Goal: Task Accomplishment & Management: Complete application form

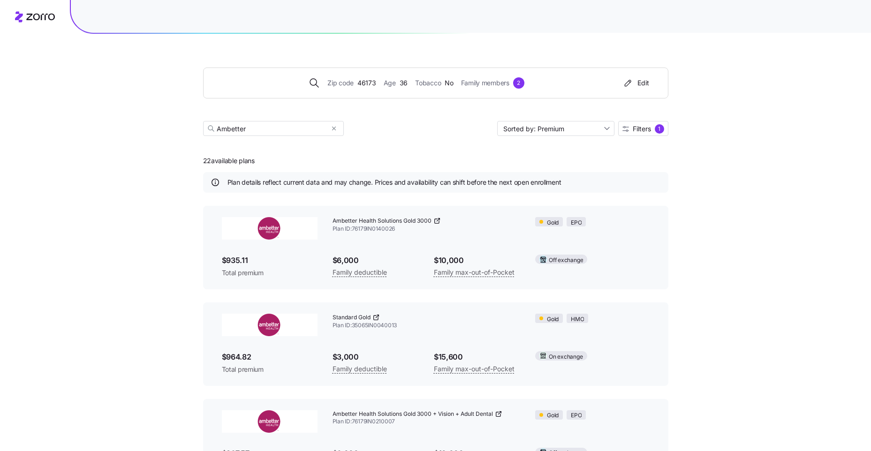
click at [751, 271] on div "Zip code 46173 Age 36 Tobacco No Family members 2 Edit Ambetter Sorted by: Prem…" at bounding box center [435, 337] width 871 height 675
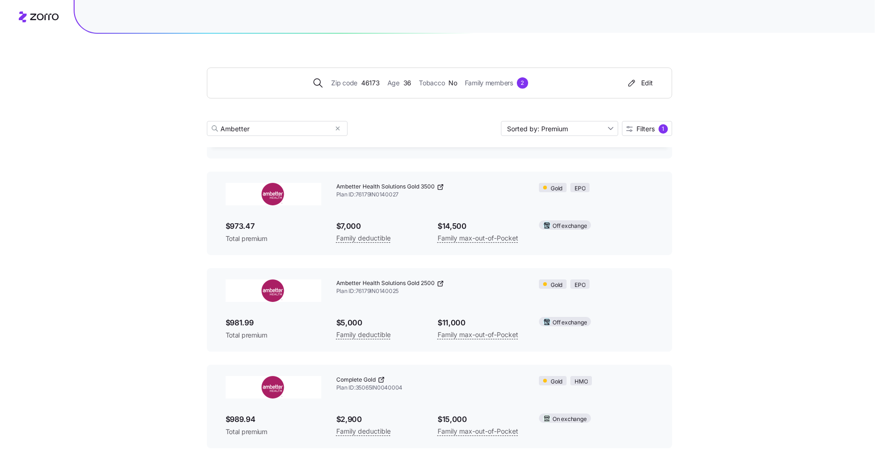
scroll to position [331, 0]
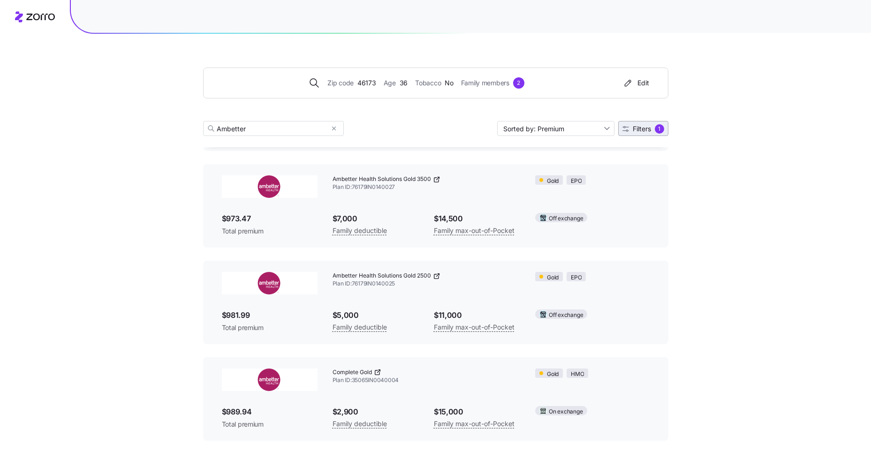
click at [630, 129] on span "Filters 1" at bounding box center [643, 128] width 42 height 9
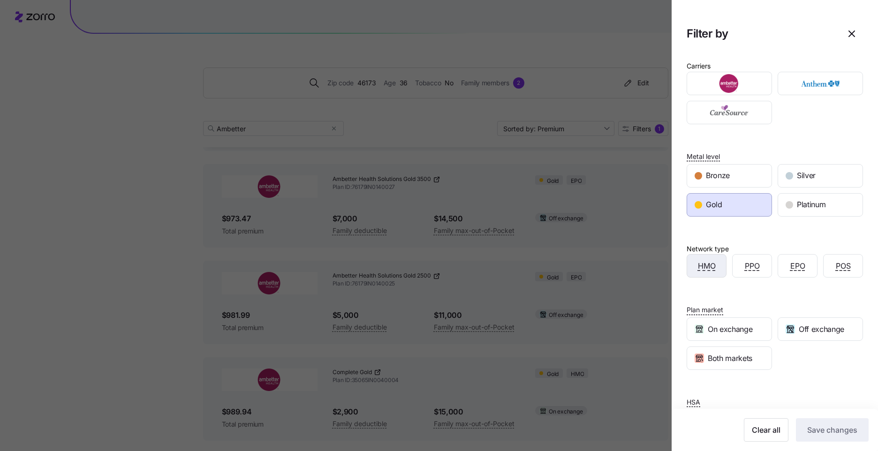
click at [715, 268] on div "HMO" at bounding box center [706, 266] width 39 height 23
click at [828, 432] on span "Save changes" at bounding box center [832, 429] width 50 height 11
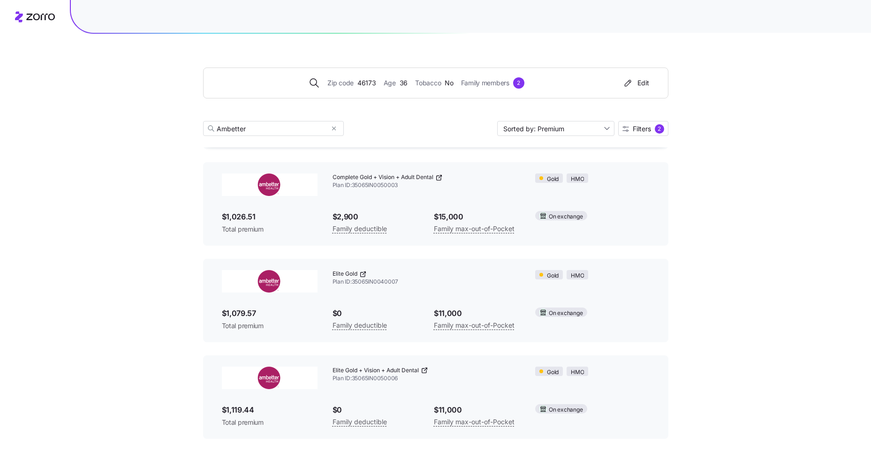
scroll to position [334, 0]
click at [106, 245] on div "Zip code 46173 Age 36 Tobacco No Family members 2 Edit Ambetter Sorted by: Prem…" at bounding box center [435, 52] width 871 height 772
click at [354, 275] on span "Elite Gold" at bounding box center [344, 273] width 25 height 8
click at [292, 279] on img at bounding box center [270, 280] width 96 height 23
click at [363, 272] on icon at bounding box center [363, 274] width 8 height 8
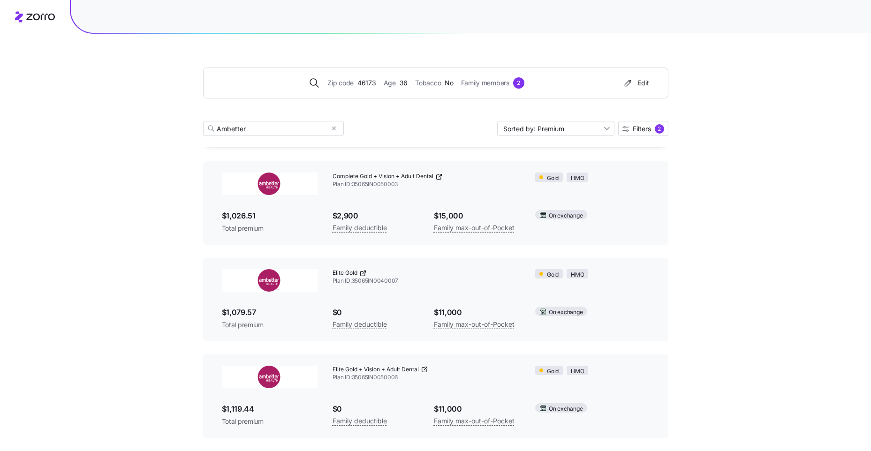
drag, startPoint x: 425, startPoint y: 369, endPoint x: 855, endPoint y: 116, distance: 499.0
click at [855, 116] on div "Zip code 46173 Age 36 Tobacco No Family members 2 Edit Ambetter Sorted by: Prem…" at bounding box center [435, 52] width 871 height 772
click at [745, 134] on div "Zip code 46173 Age 36 Tobacco No Family members 2 Edit Ambetter Sorted by: Prem…" at bounding box center [435, 52] width 871 height 772
click at [704, 134] on div "Zip code 46173 Age 36 Tobacco No Family members 2 Edit Ambetter Sorted by: Prem…" at bounding box center [435, 52] width 871 height 772
click at [369, 369] on span "Elite Gold + Vision + Adult Dental" at bounding box center [375, 370] width 86 height 8
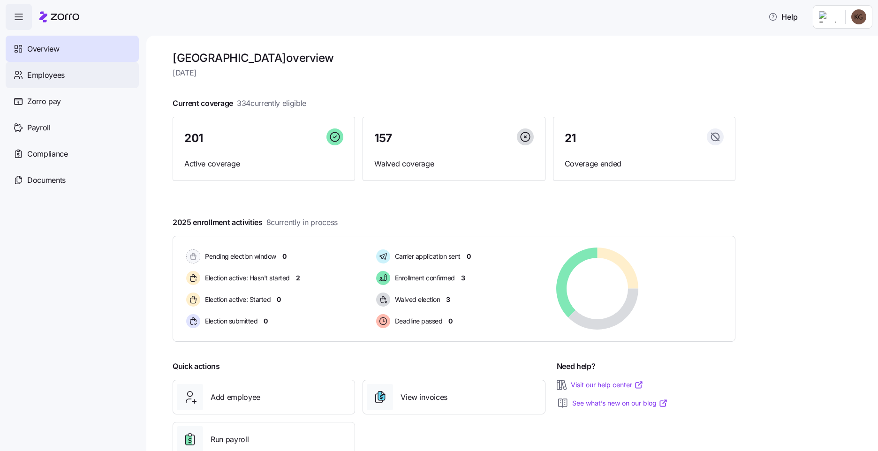
click at [53, 74] on span "Employees" at bounding box center [46, 75] width 38 height 12
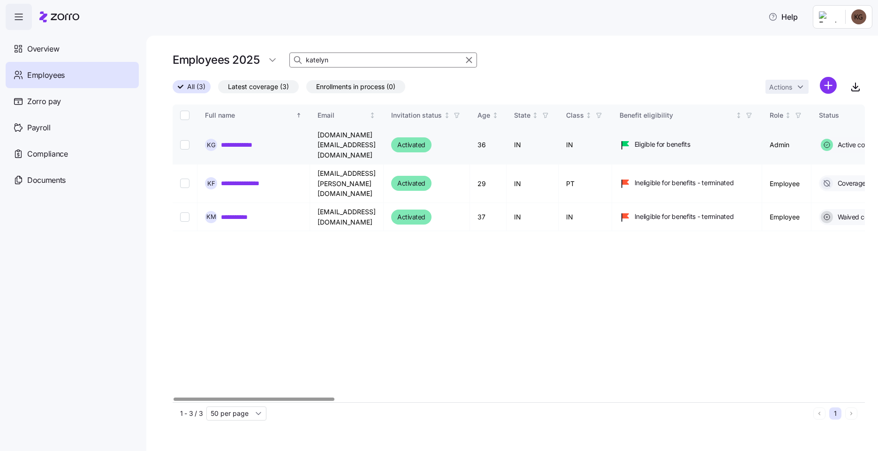
click at [346, 142] on td "katelyn.green@rushmemorial.com" at bounding box center [347, 145] width 74 height 38
click at [241, 144] on link "**********" at bounding box center [243, 144] width 44 height 9
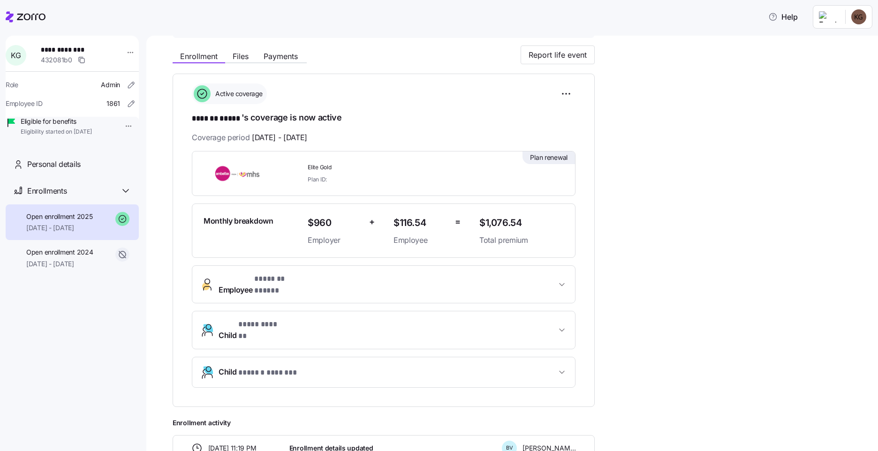
scroll to position [94, 0]
click at [242, 55] on span "Files" at bounding box center [241, 57] width 16 height 8
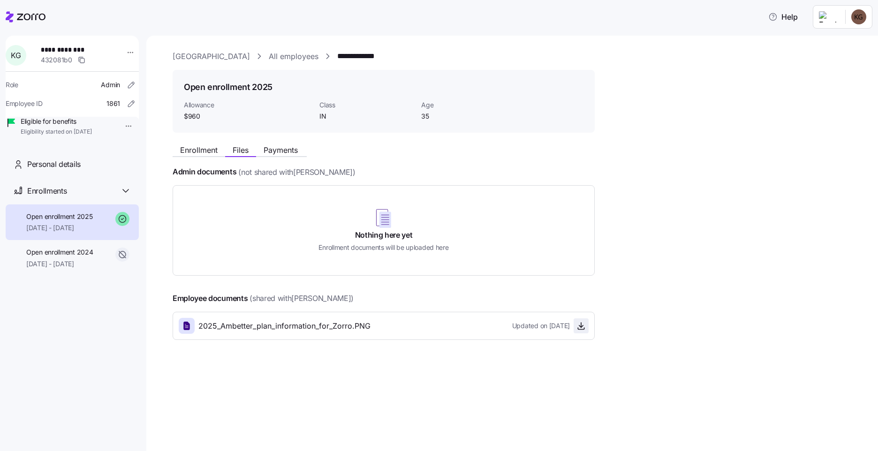
click at [579, 330] on icon "button" at bounding box center [580, 325] width 9 height 9
click at [305, 55] on link "All employees" at bounding box center [294, 57] width 50 height 12
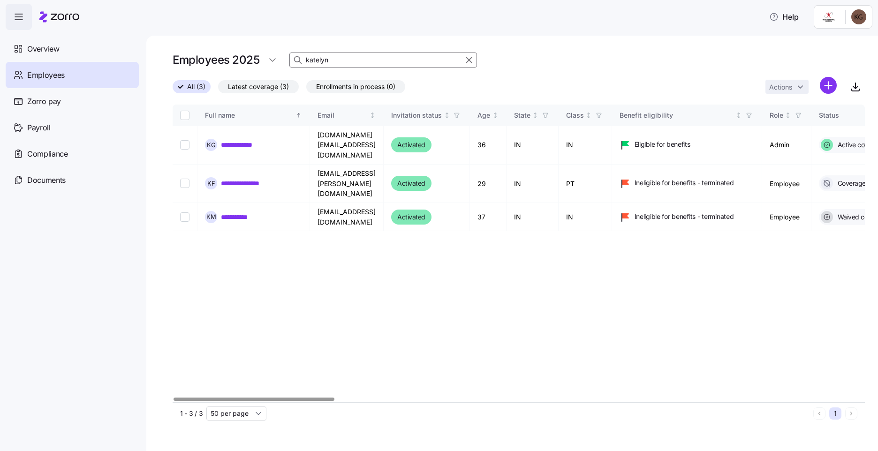
drag, startPoint x: 420, startPoint y: 57, endPoint x: 173, endPoint y: 57, distance: 246.7
click at [174, 57] on div "Employees 2025 katelyn" at bounding box center [519, 60] width 692 height 19
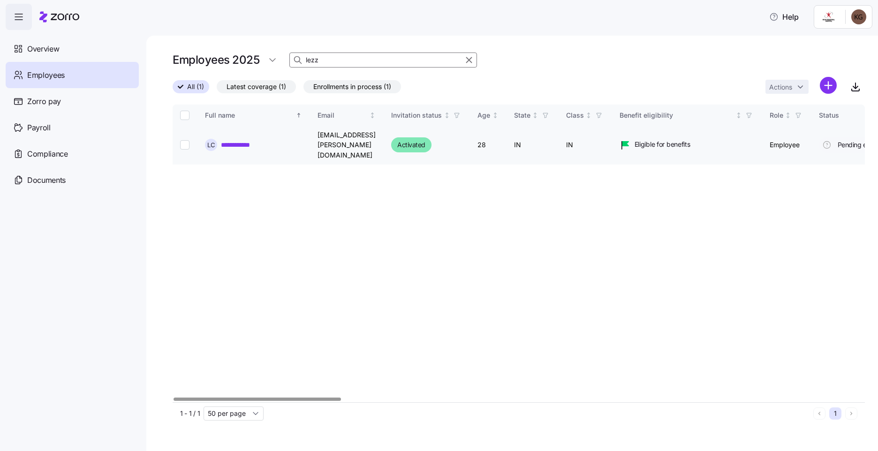
type input "lezz"
click at [247, 140] on link "**********" at bounding box center [242, 144] width 42 height 9
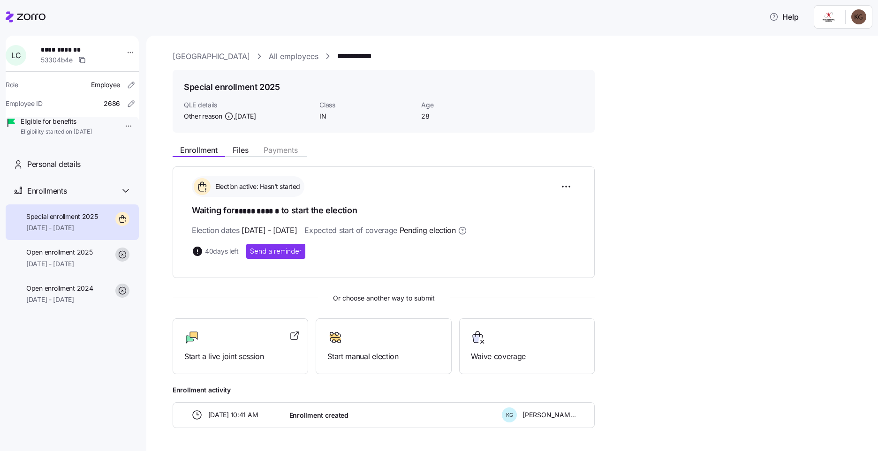
scroll to position [32, 0]
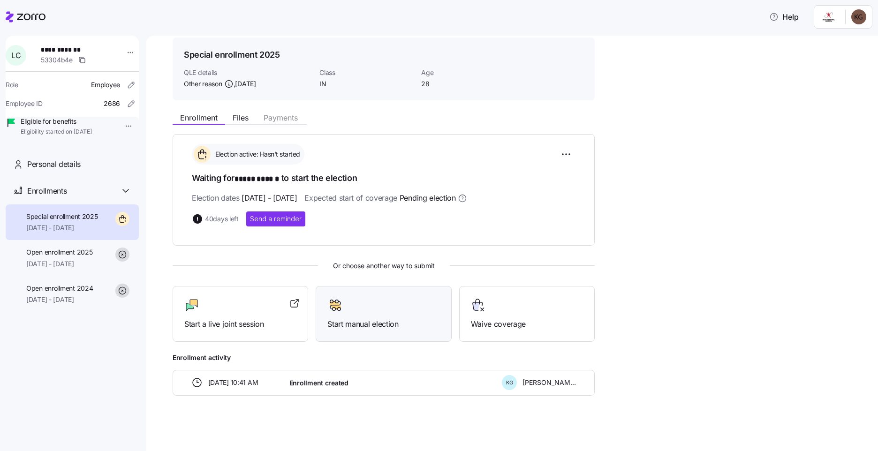
click at [348, 323] on span "Start manual election" at bounding box center [383, 324] width 112 height 12
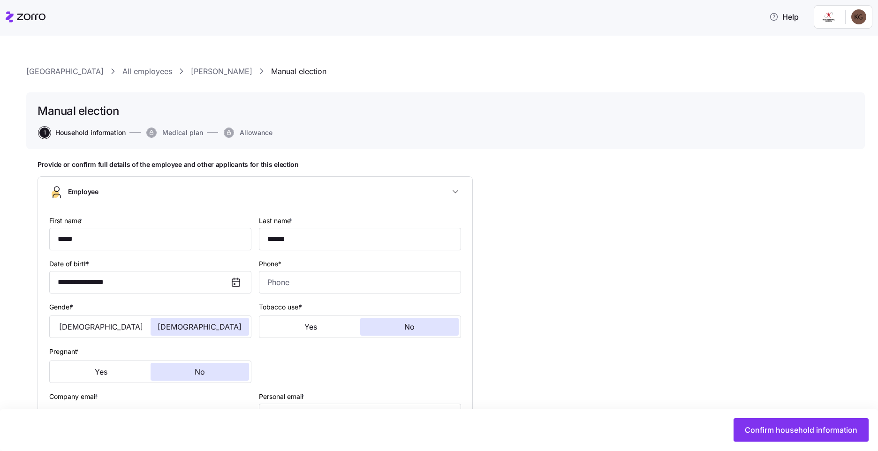
type input "IN"
